Goal: Task Accomplishment & Management: Manage account settings

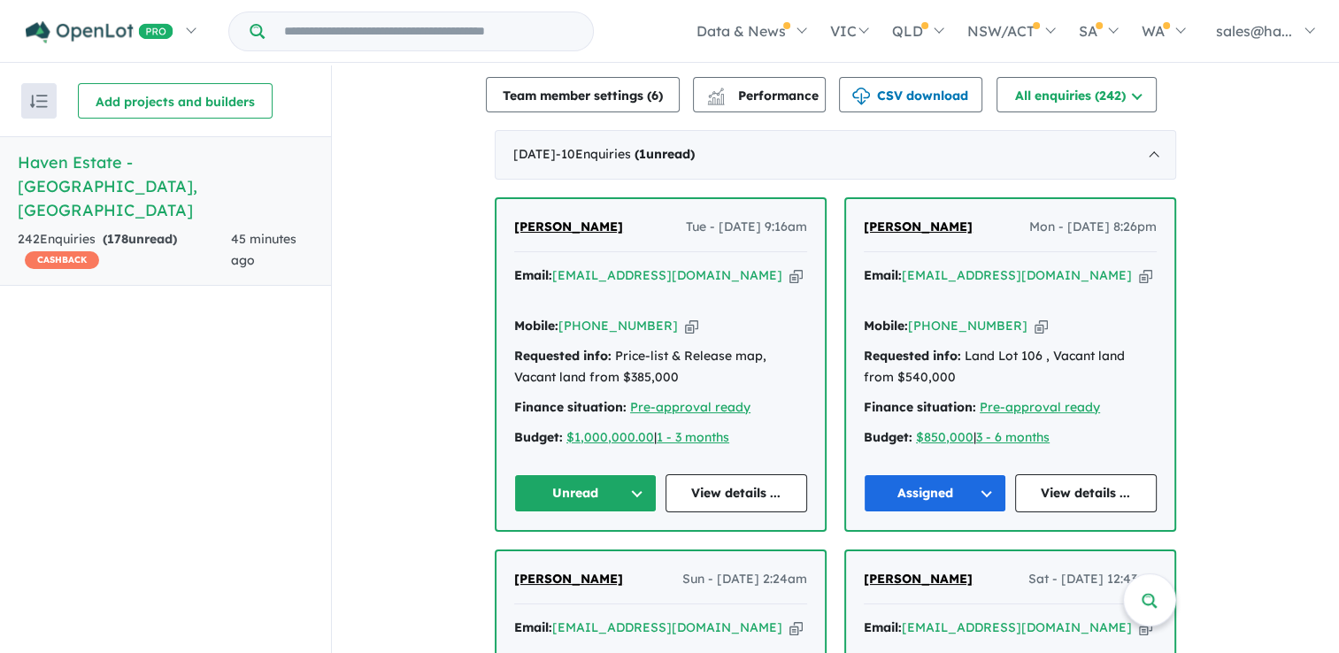
scroll to position [708, 0]
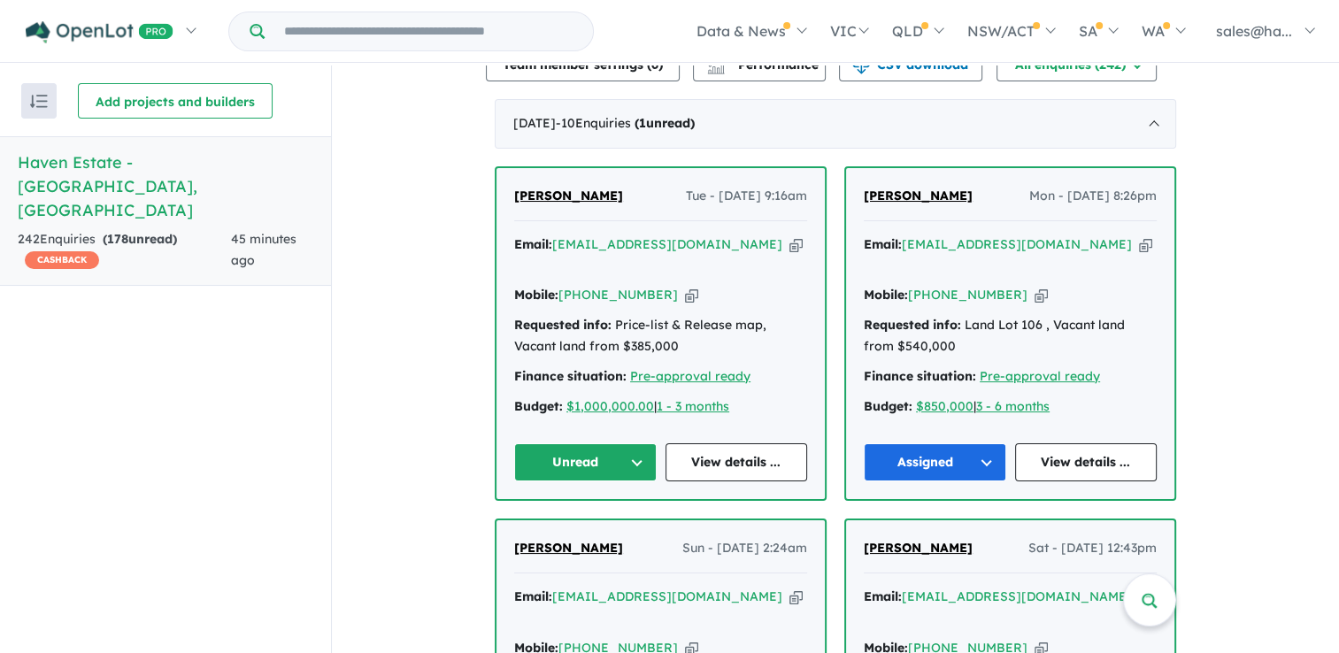
drag, startPoint x: 642, startPoint y: 187, endPoint x: 510, endPoint y: 186, distance: 131.9
click at [514, 186] on div "[PERSON_NAME] Tue - [DATE] 9:16am" at bounding box center [660, 203] width 293 height 35
drag, startPoint x: 510, startPoint y: 186, endPoint x: 537, endPoint y: 186, distance: 27.4
copy span "[PERSON_NAME]"
click at [685, 286] on icon "button" at bounding box center [691, 295] width 13 height 19
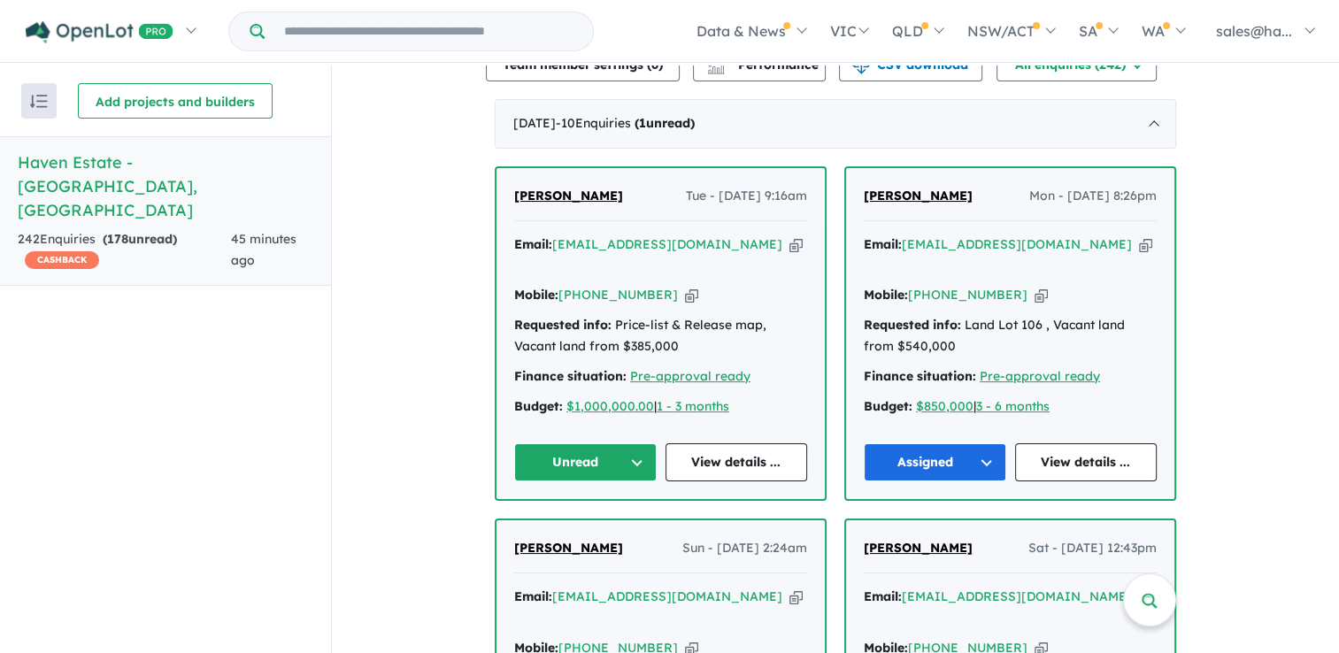
copy span "[PERSON_NAME]"
click at [789, 238] on icon "button" at bounding box center [795, 244] width 13 height 19
copy span "[PERSON_NAME]"
click at [725, 443] on link "View details ..." at bounding box center [736, 462] width 142 height 38
click at [637, 443] on button "Unread" at bounding box center [585, 462] width 142 height 38
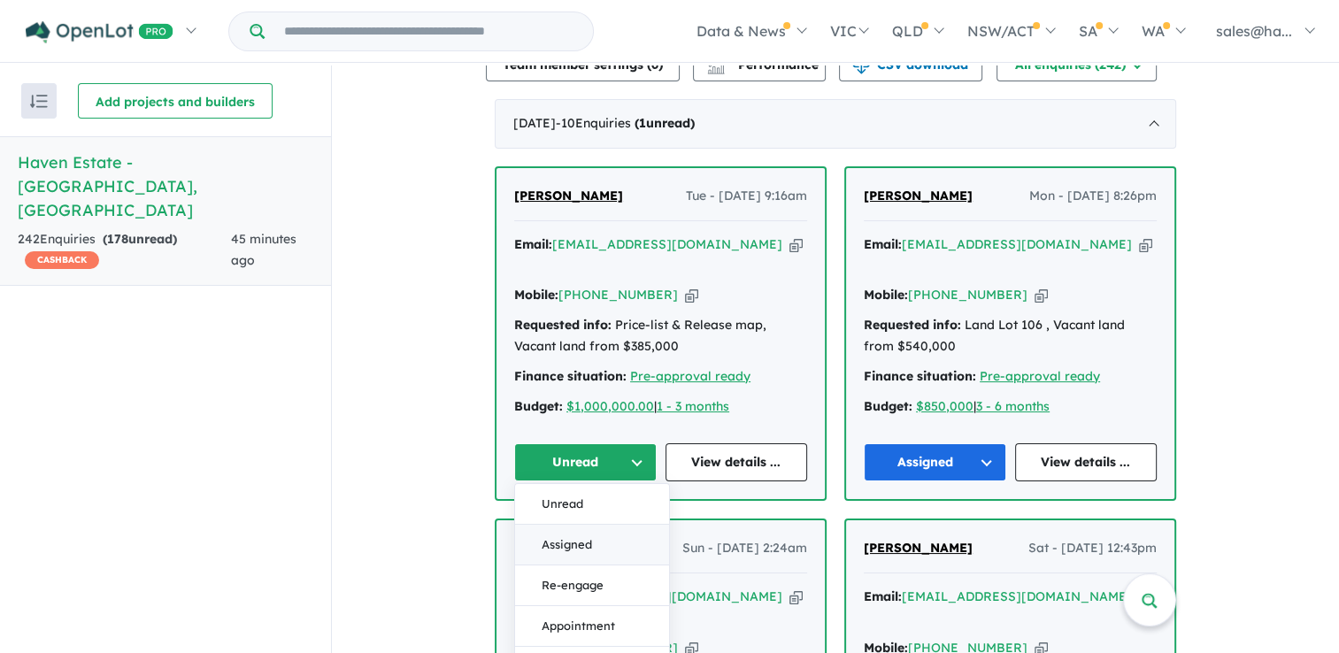
click at [588, 525] on button "Assigned" at bounding box center [592, 545] width 154 height 41
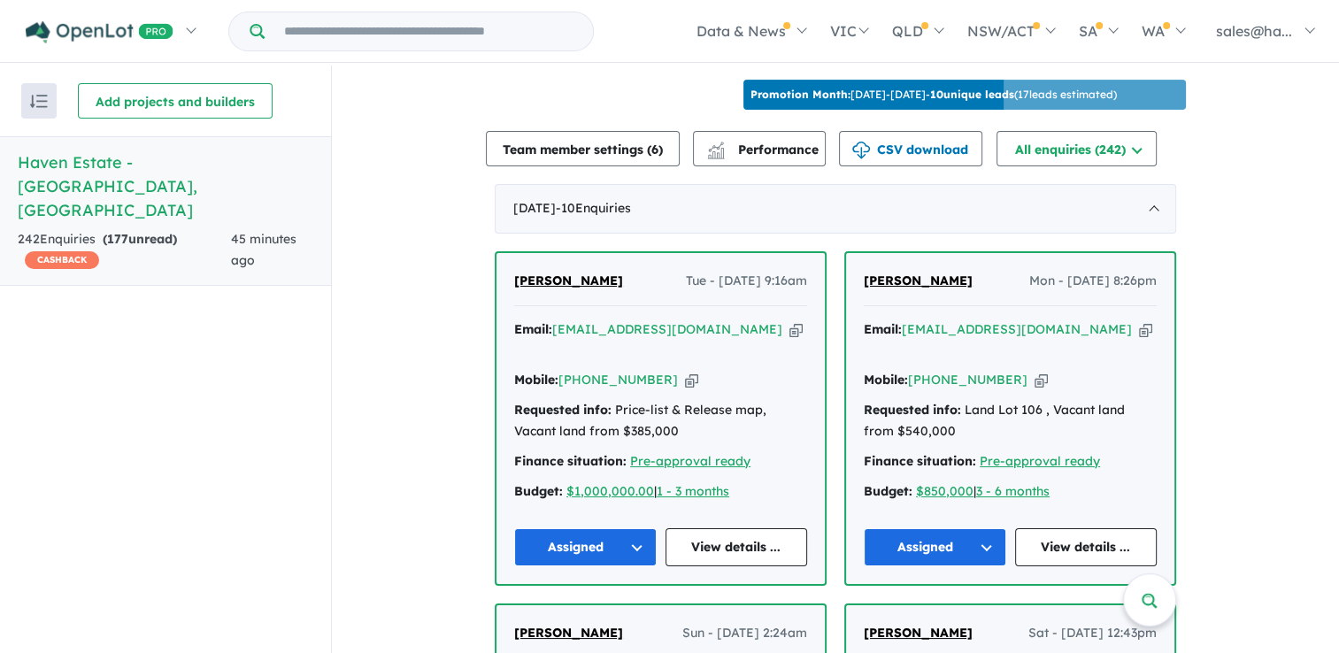
scroll to position [619, 0]
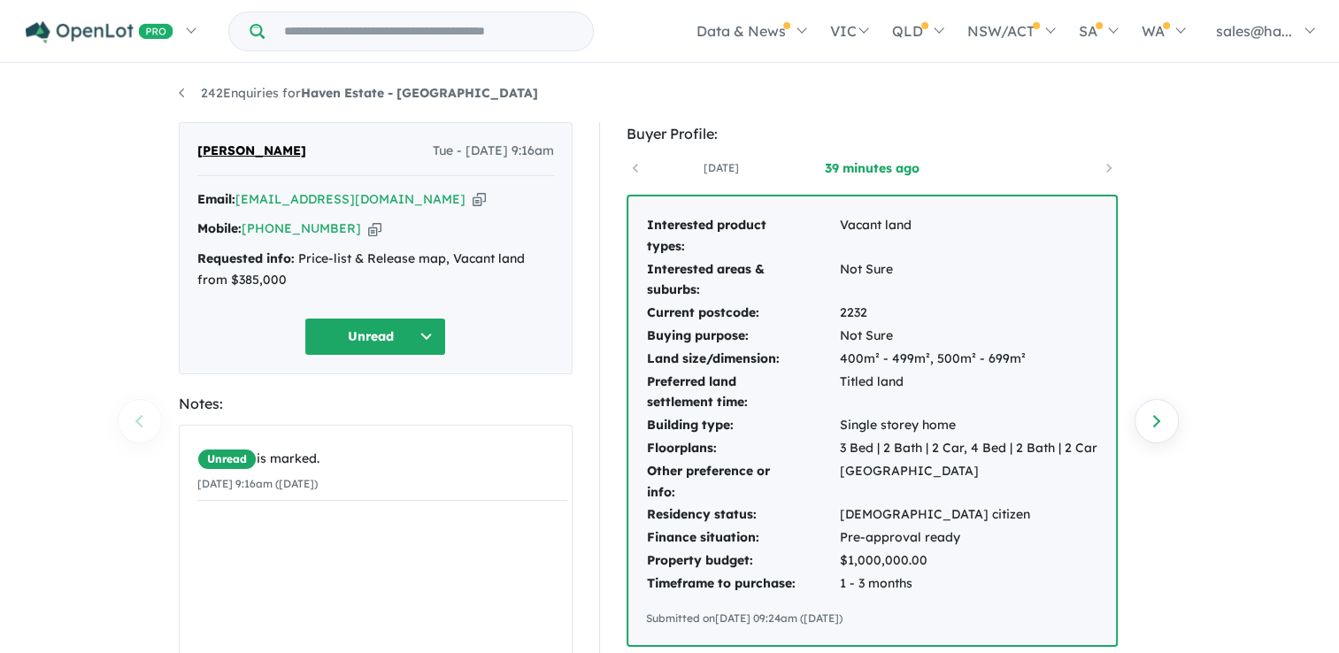
click at [899, 313] on td "2232" at bounding box center [968, 313] width 259 height 23
click at [427, 327] on button "Unread" at bounding box center [375, 337] width 142 height 38
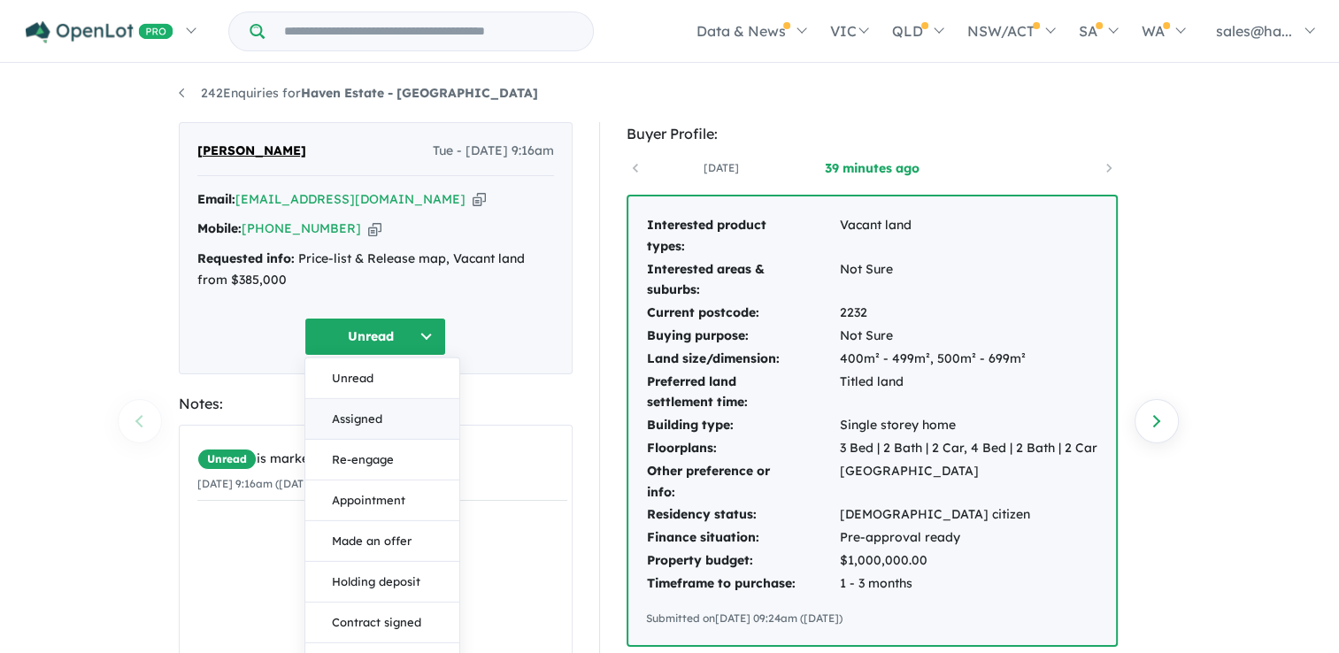
click at [384, 416] on button "Assigned" at bounding box center [382, 419] width 154 height 41
